Goal: Task Accomplishment & Management: Complete application form

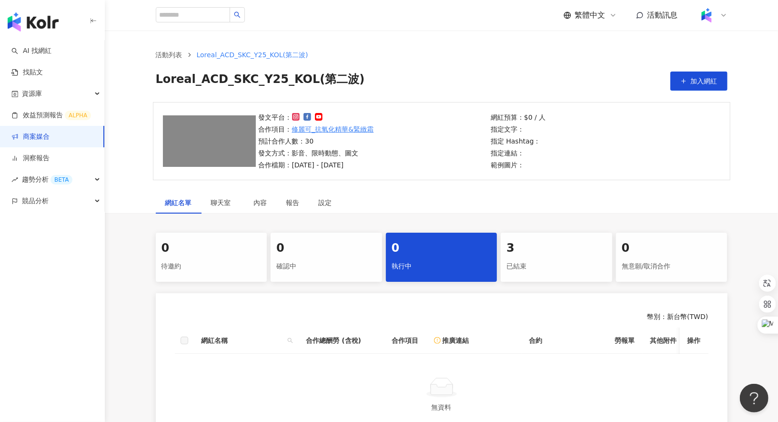
click at [530, 255] on div "3" at bounding box center [557, 248] width 100 height 16
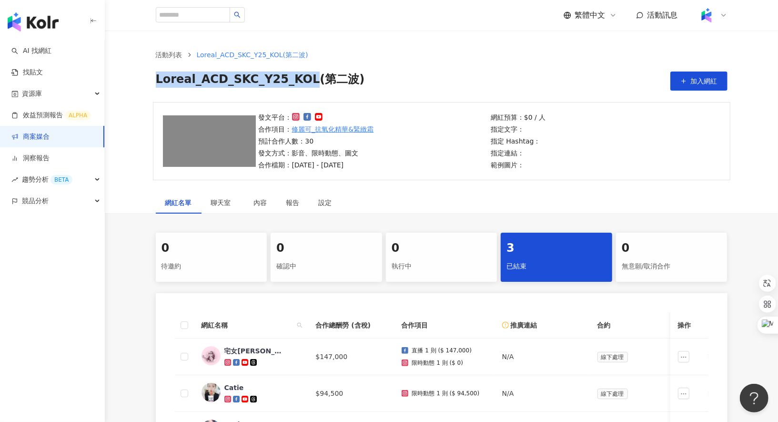
drag, startPoint x: 157, startPoint y: 81, endPoint x: 308, endPoint y: 82, distance: 151.1
click at [308, 82] on span "Loreal_ACD_SKC_Y25_KOL(第二波)" at bounding box center [260, 80] width 209 height 19
copy span "Loreal_ACD_SKC_Y25_KOL"
click at [50, 142] on link "商案媒合" at bounding box center [30, 137] width 38 height 10
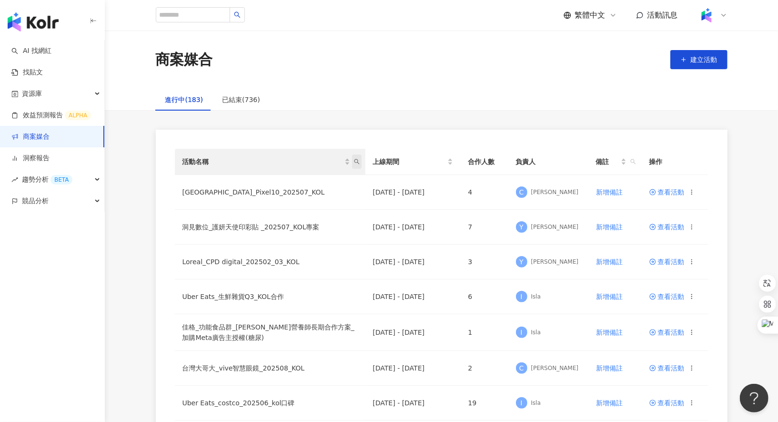
click at [356, 160] on icon "search" at bounding box center [357, 162] width 6 height 6
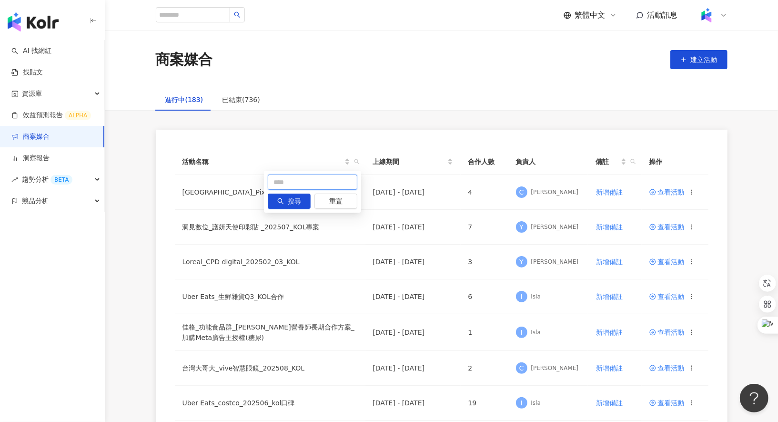
click at [319, 184] on input "text" at bounding box center [313, 181] width 90 height 15
paste input "**********"
type input "**********"
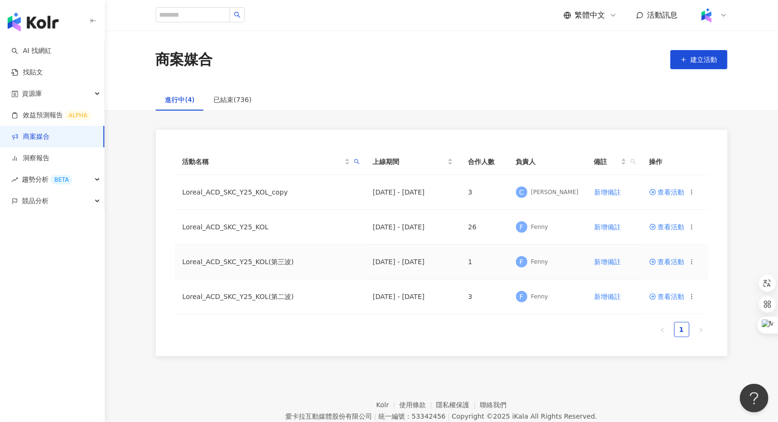
click at [670, 259] on span "查看活動" at bounding box center [667, 261] width 35 height 7
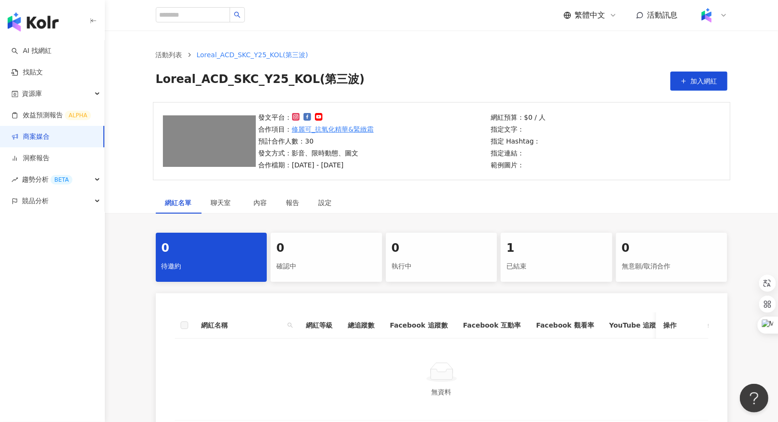
click at [508, 266] on div "已結束" at bounding box center [557, 266] width 100 height 16
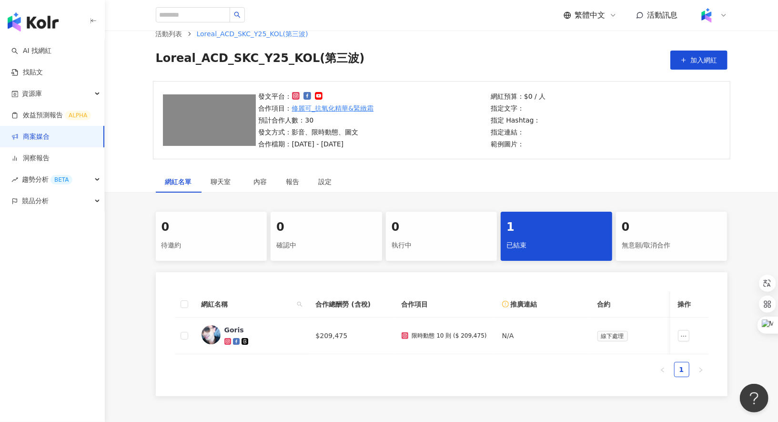
scroll to position [22, 0]
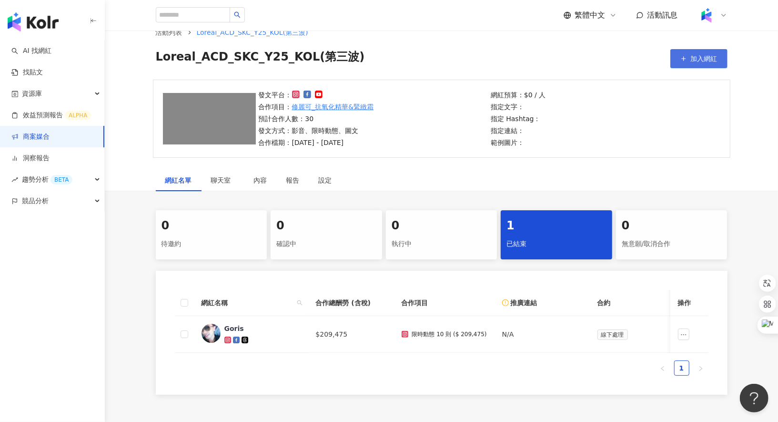
click at [695, 66] on button "加入網紅" at bounding box center [699, 58] width 57 height 19
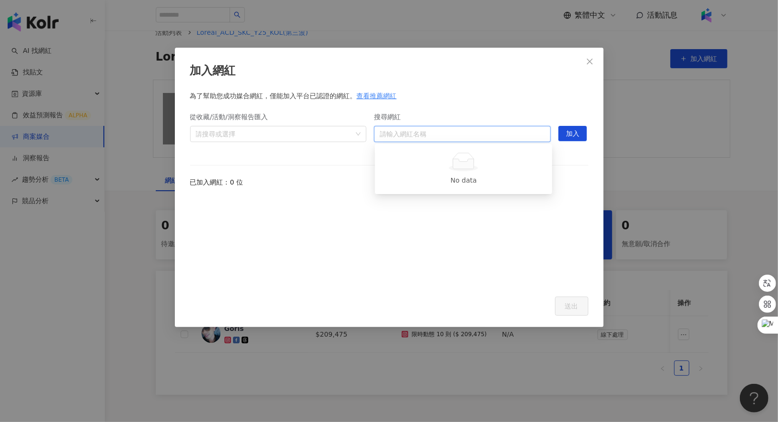
click at [517, 130] on input "搜尋網紅" at bounding box center [462, 133] width 165 height 15
type input "*"
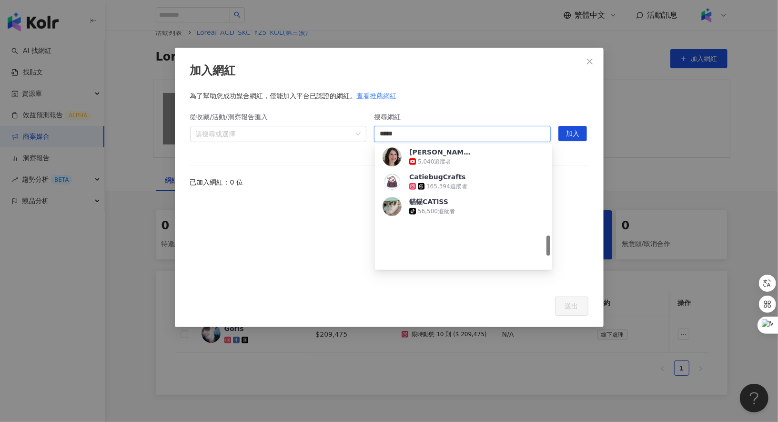
scroll to position [0, 0]
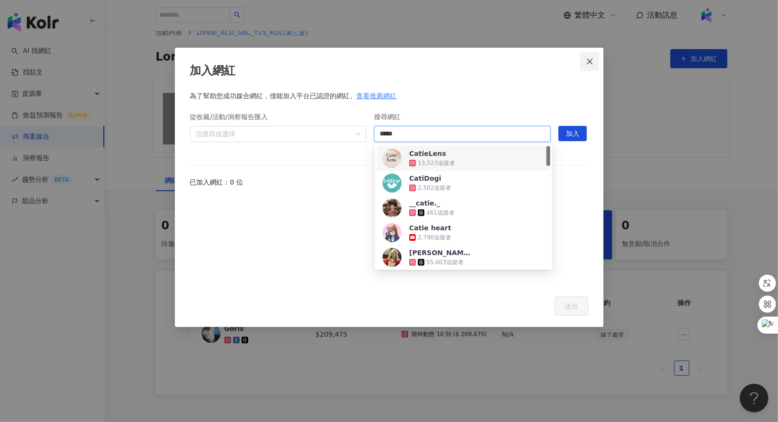
type input "*****"
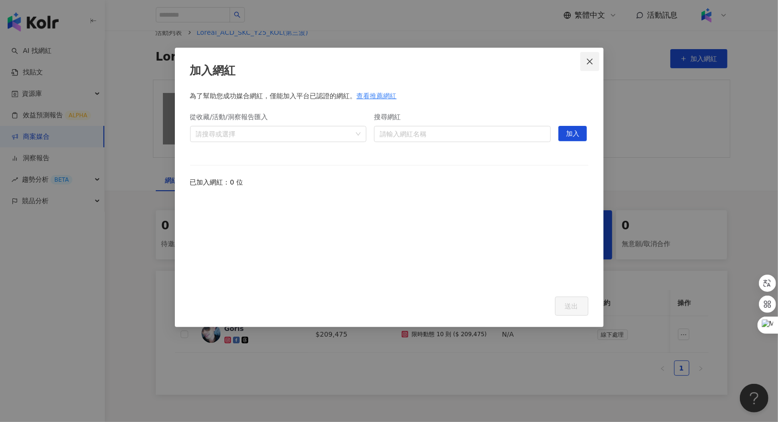
click at [589, 64] on icon "close" at bounding box center [590, 62] width 8 height 8
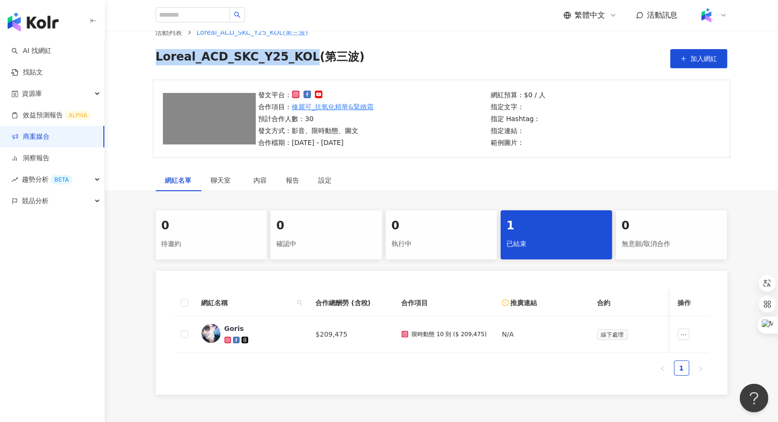
drag, startPoint x: 153, startPoint y: 58, endPoint x: 309, endPoint y: 58, distance: 155.9
click at [309, 58] on div "活動列表 Loreal_ACD_SKC_Y25_KOL(第三波) Loreal_ACD_SKC_Y25_KOL(第三波) 加入網紅" at bounding box center [442, 47] width 610 height 41
copy span "Loreal_ACD_SKC_Y25_KOL("
click at [50, 137] on link "商案媒合" at bounding box center [30, 137] width 38 height 10
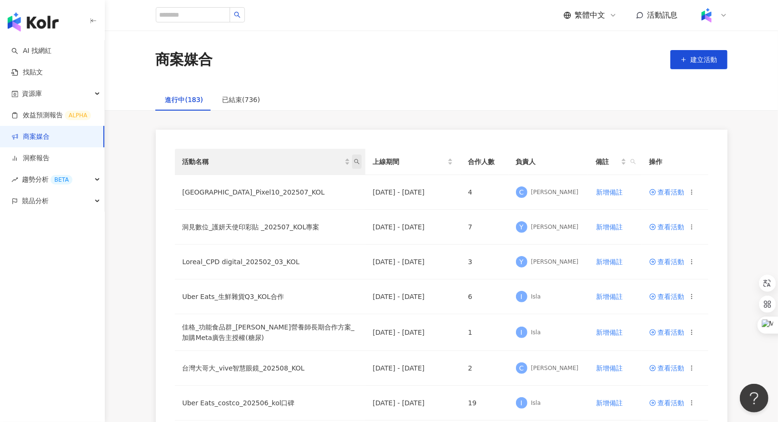
click at [357, 160] on icon "search" at bounding box center [357, 162] width 6 height 6
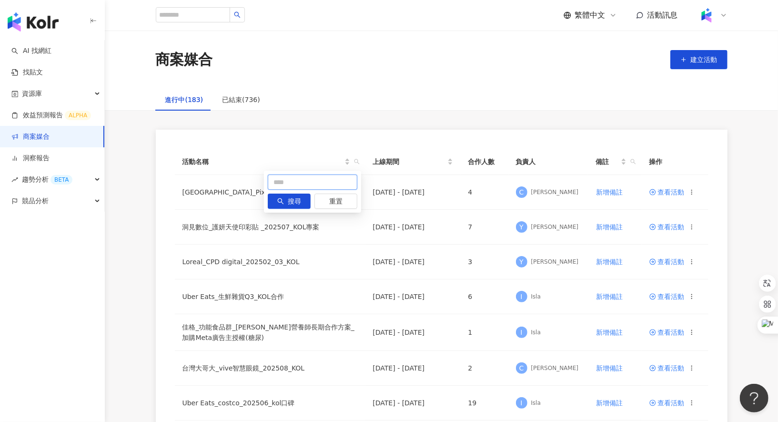
click at [307, 184] on input "text" at bounding box center [313, 181] width 90 height 15
paste input "**********"
type input "**********"
click at [295, 204] on span "搜尋" at bounding box center [294, 201] width 13 height 15
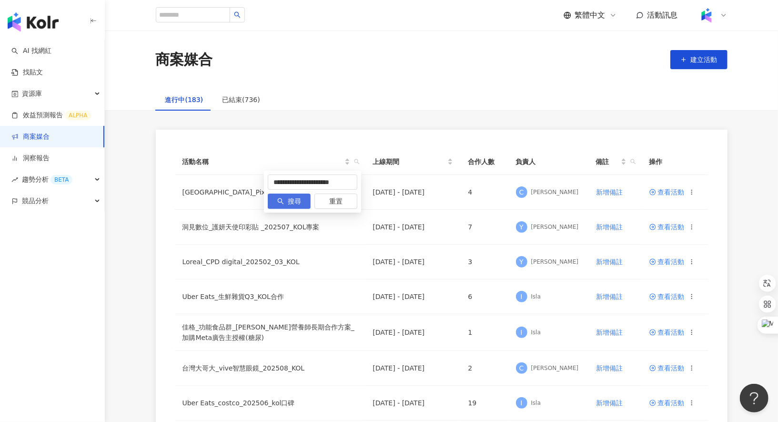
scroll to position [0, 0]
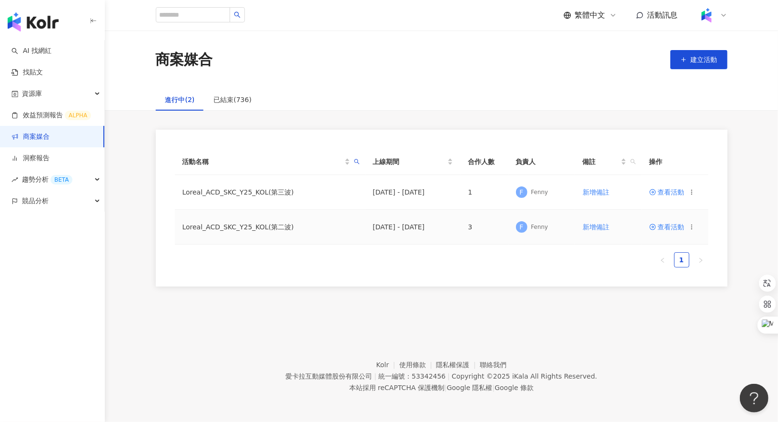
click at [662, 224] on span "查看活動" at bounding box center [667, 227] width 35 height 7
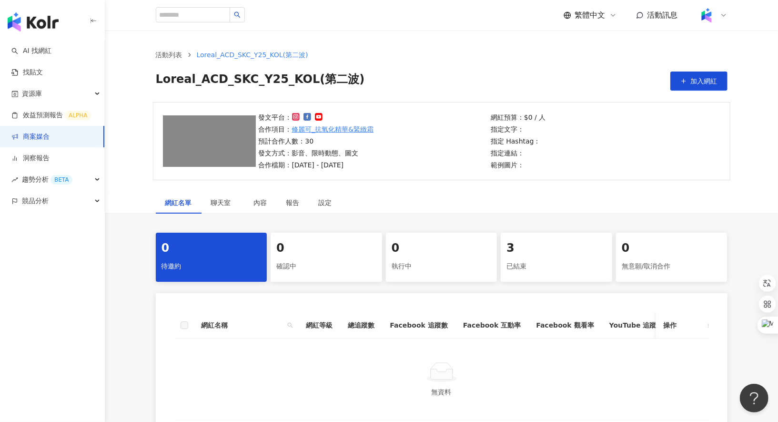
click at [532, 263] on div "已結束" at bounding box center [557, 266] width 100 height 16
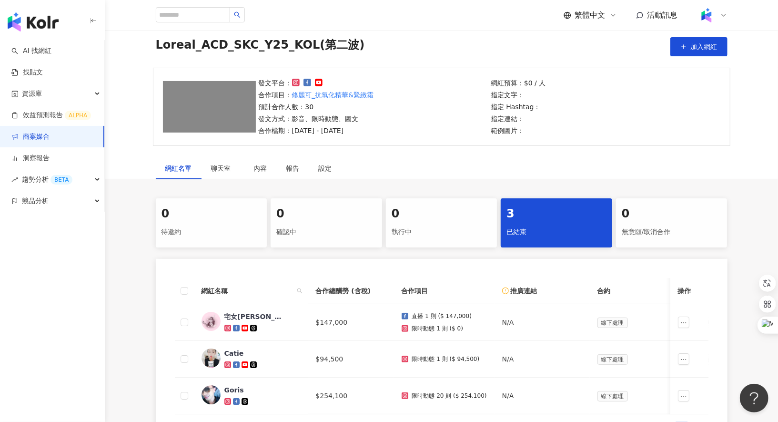
scroll to position [47, 0]
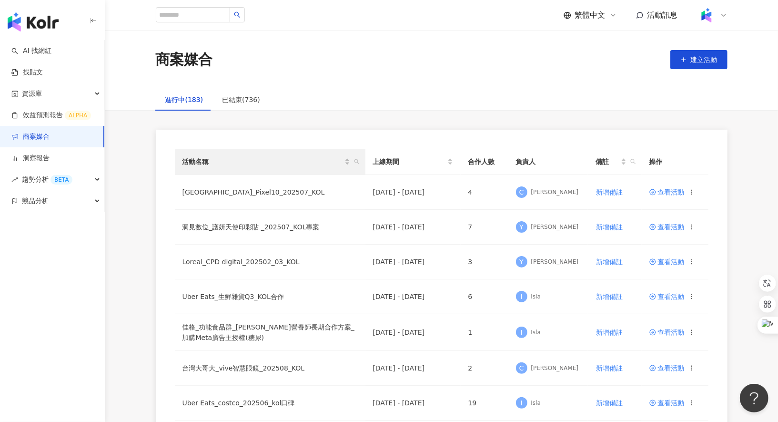
click at [361, 164] on th "活動名稱" at bounding box center [270, 162] width 191 height 26
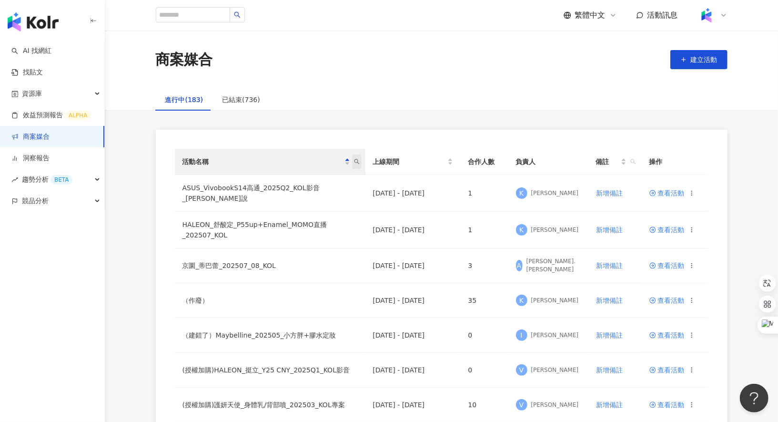
click at [357, 162] on icon "search" at bounding box center [356, 161] width 5 height 5
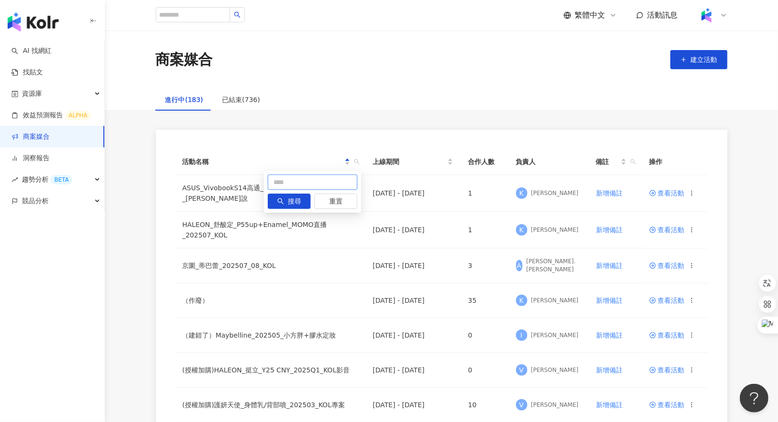
click at [315, 178] on input "text" at bounding box center [313, 181] width 90 height 15
paste input "**********"
type input "**********"
click at [297, 198] on span "搜尋" at bounding box center [294, 201] width 13 height 15
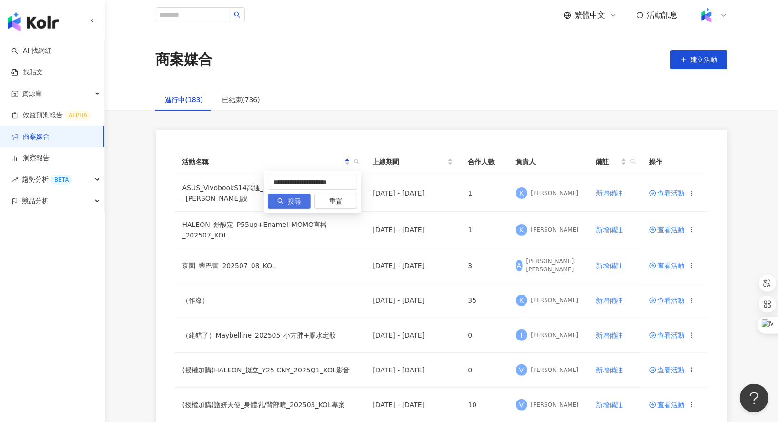
scroll to position [0, 0]
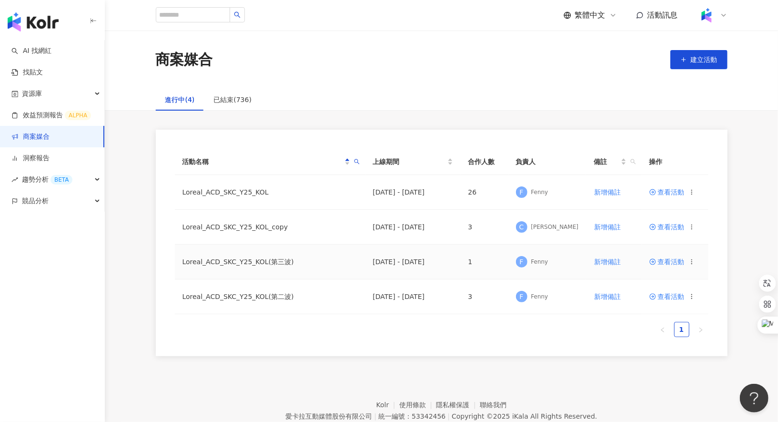
click at [673, 261] on span "查看活動" at bounding box center [667, 261] width 35 height 7
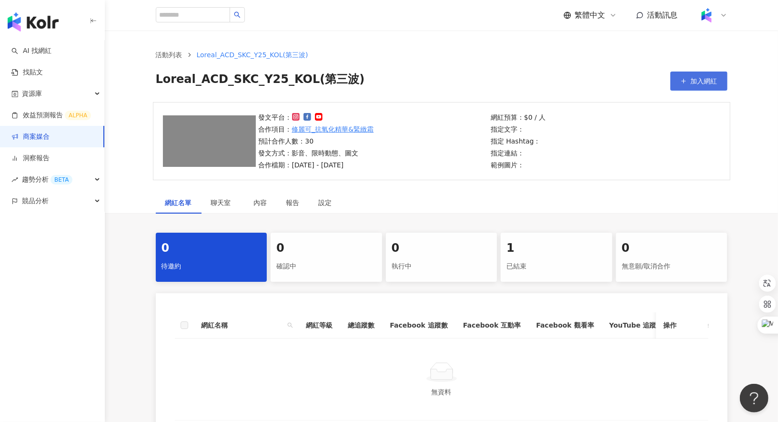
click at [692, 78] on span "加入網紅" at bounding box center [704, 81] width 27 height 8
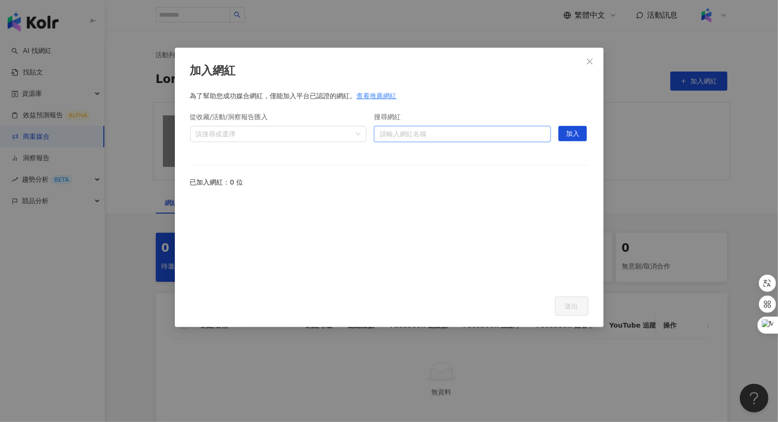
click at [469, 131] on input "搜尋網紅" at bounding box center [462, 133] width 165 height 15
type input "*"
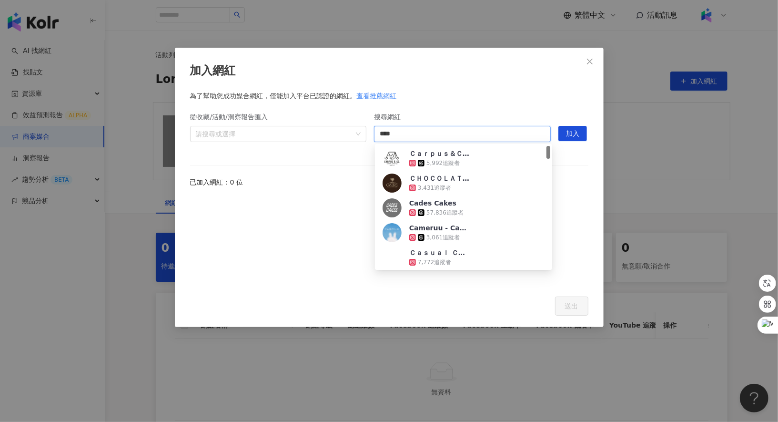
type input "*****"
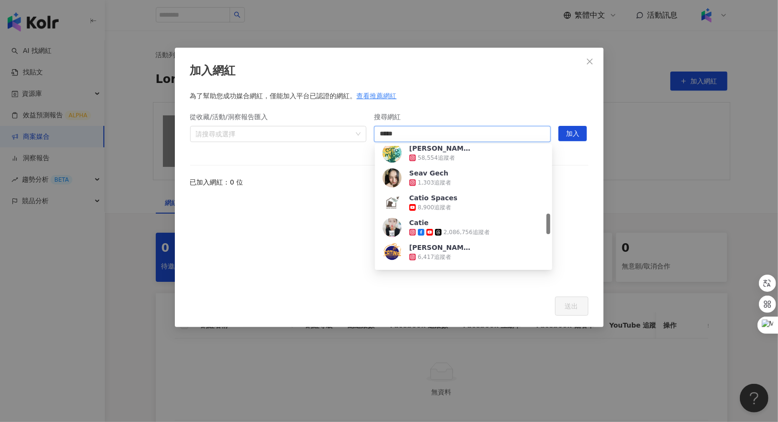
scroll to position [398, 0]
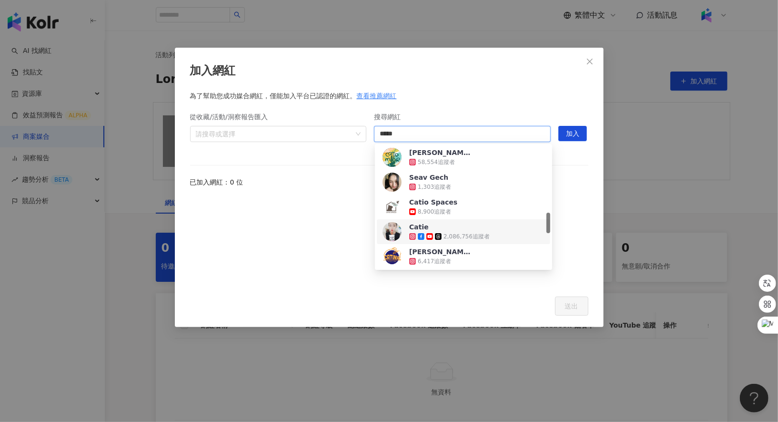
click at [466, 237] on div "2,086,756 追蹤者" at bounding box center [467, 237] width 46 height 8
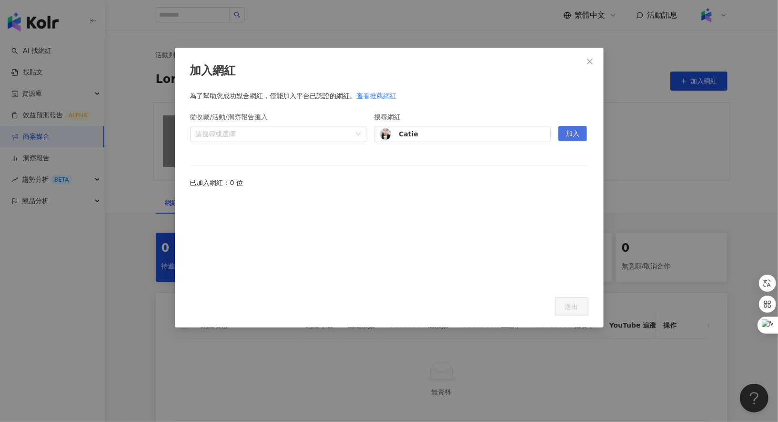
click at [578, 136] on span "加入" at bounding box center [572, 133] width 13 height 15
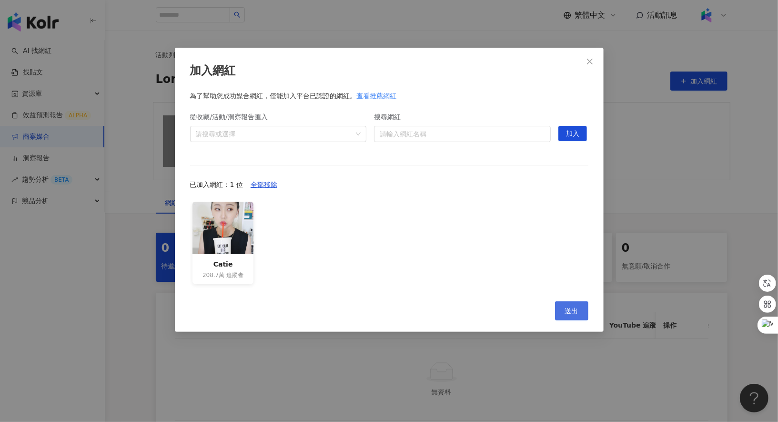
click at [571, 307] on span "送出" at bounding box center [571, 311] width 13 height 8
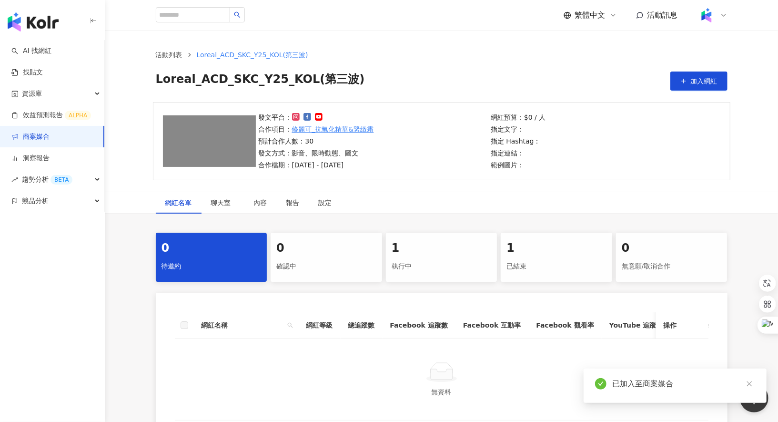
click at [451, 261] on div "執行中" at bounding box center [442, 266] width 100 height 16
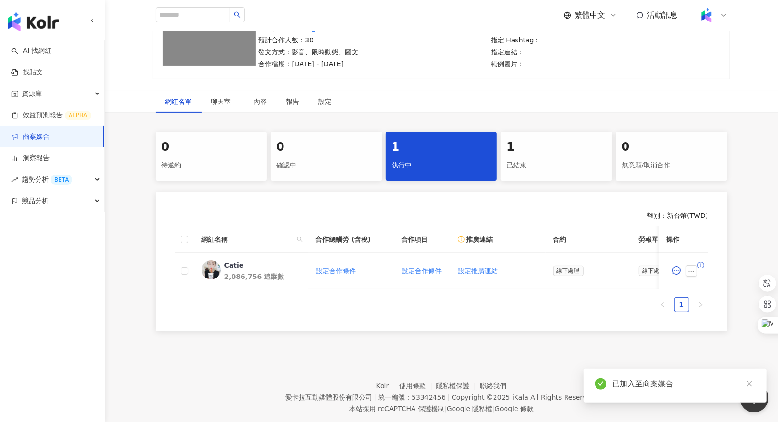
scroll to position [120, 0]
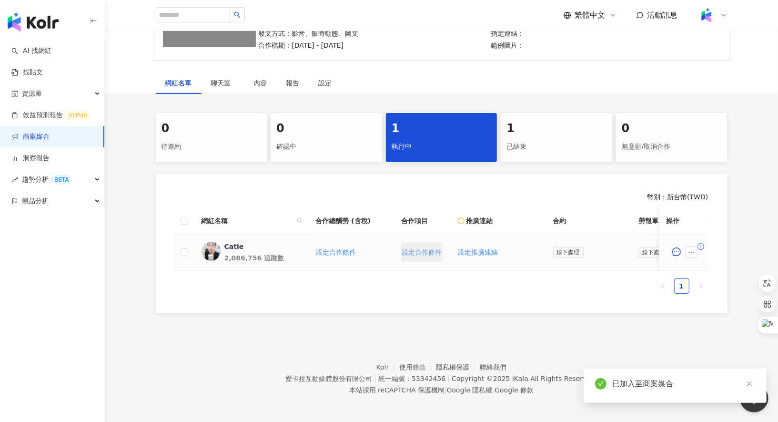
click at [417, 250] on span "設定合作條件" at bounding box center [422, 252] width 40 height 8
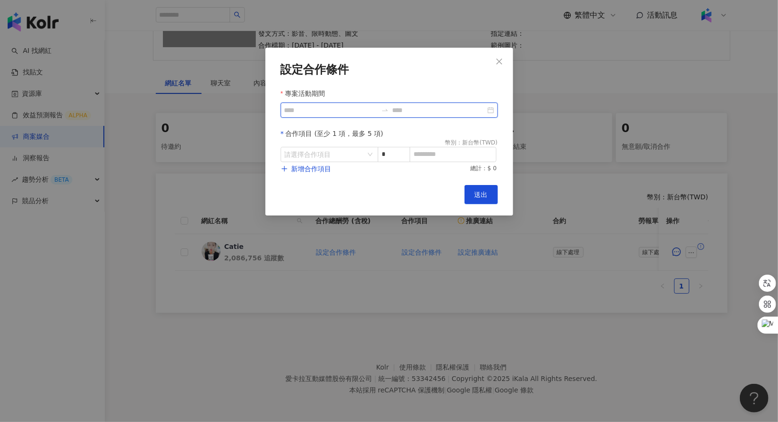
click at [350, 109] on input "專案活動期間" at bounding box center [331, 110] width 93 height 10
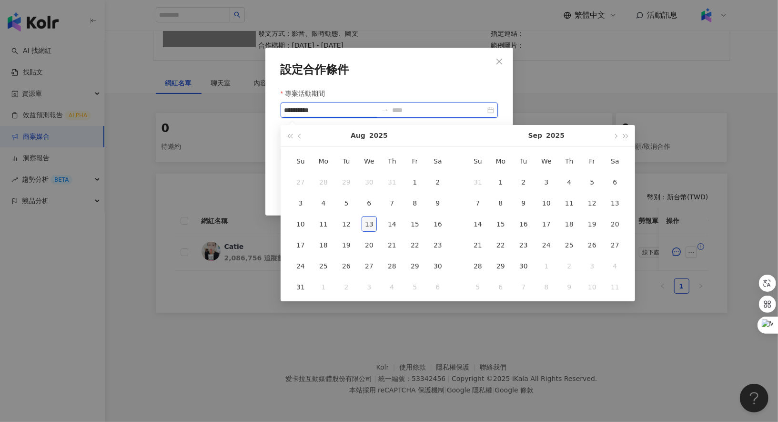
type input "**********"
click at [373, 225] on div "13" at bounding box center [369, 223] width 15 height 15
type input "**********"
click at [615, 140] on button "button" at bounding box center [615, 135] width 10 height 21
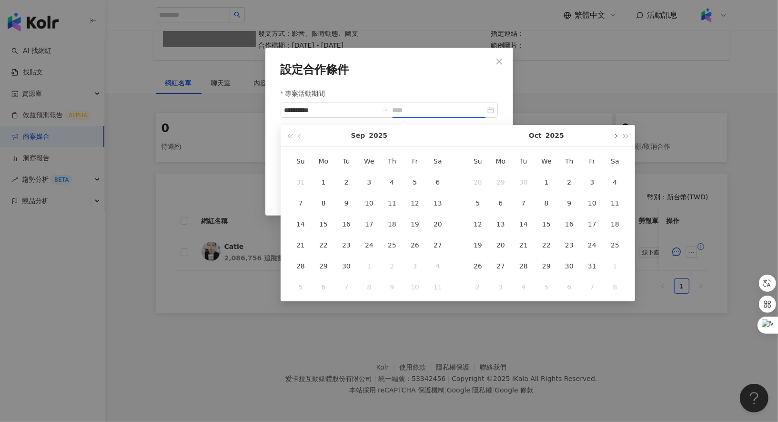
click at [615, 140] on button "button" at bounding box center [615, 135] width 10 height 21
type input "**********"
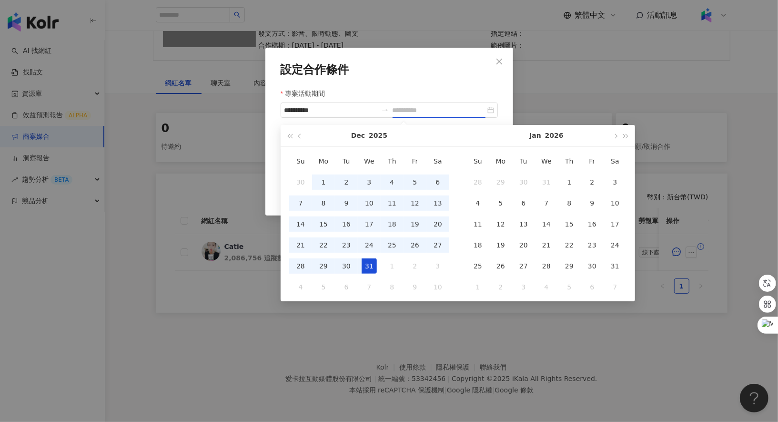
click at [370, 264] on div "31" at bounding box center [369, 265] width 15 height 15
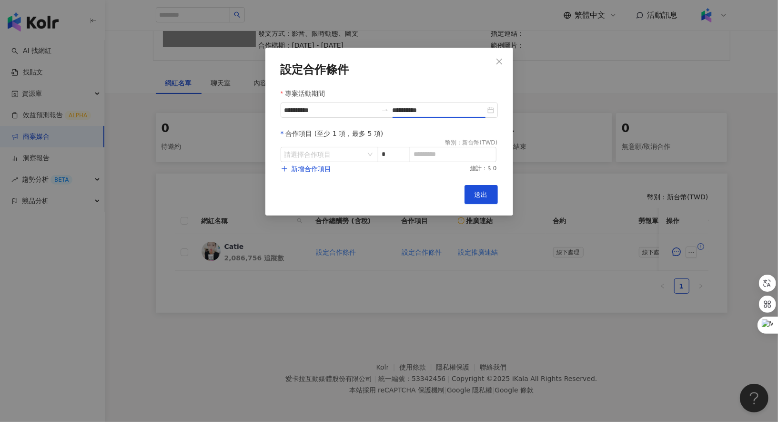
type input "**********"
click at [357, 152] on input "search" at bounding box center [325, 154] width 80 height 14
click at [316, 227] on div "其他" at bounding box center [305, 232] width 34 height 10
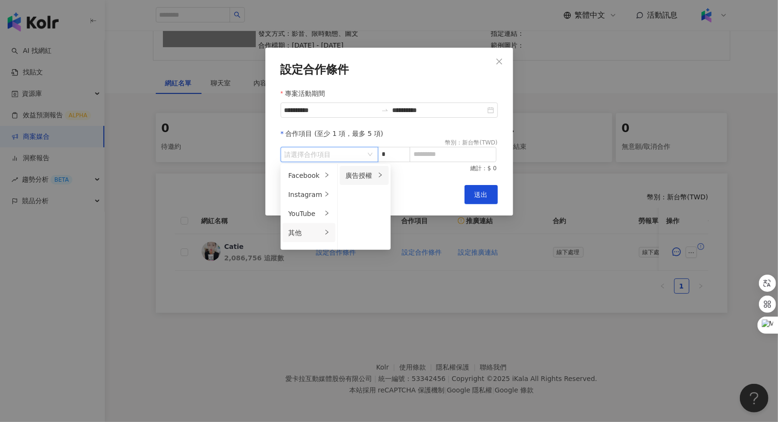
click at [362, 175] on div "廣告授權" at bounding box center [361, 175] width 30 height 10
click at [408, 173] on div "7 天" at bounding box center [417, 175] width 38 height 10
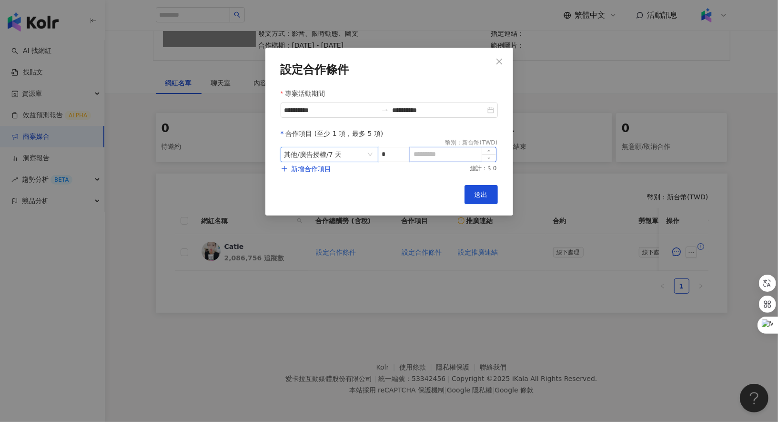
click at [433, 156] on input at bounding box center [453, 154] width 86 height 14
type input "*"
type input "*****"
click at [486, 194] on span "送出" at bounding box center [481, 195] width 13 height 8
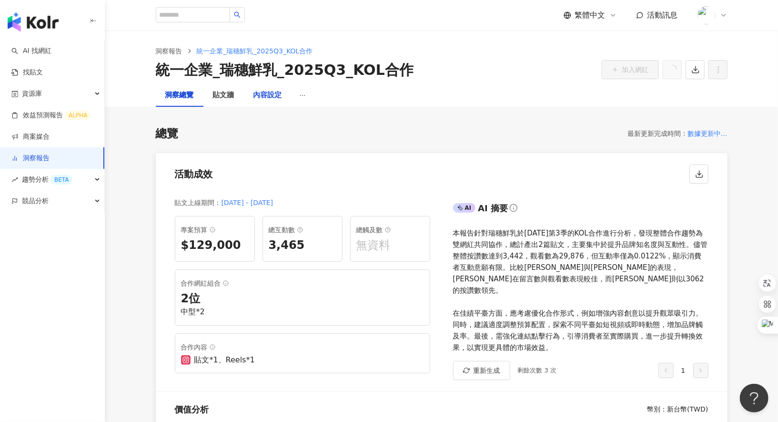
click at [267, 100] on div "內容設定" at bounding box center [268, 95] width 29 height 11
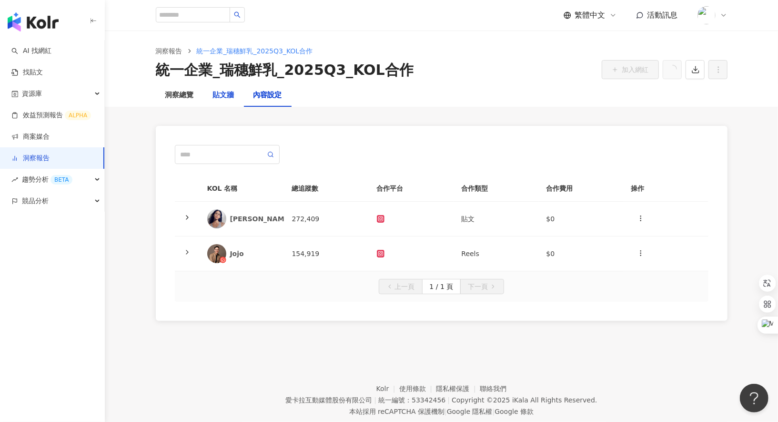
click at [227, 96] on div "貼文牆" at bounding box center [223, 95] width 21 height 11
